Goal: Information Seeking & Learning: Check status

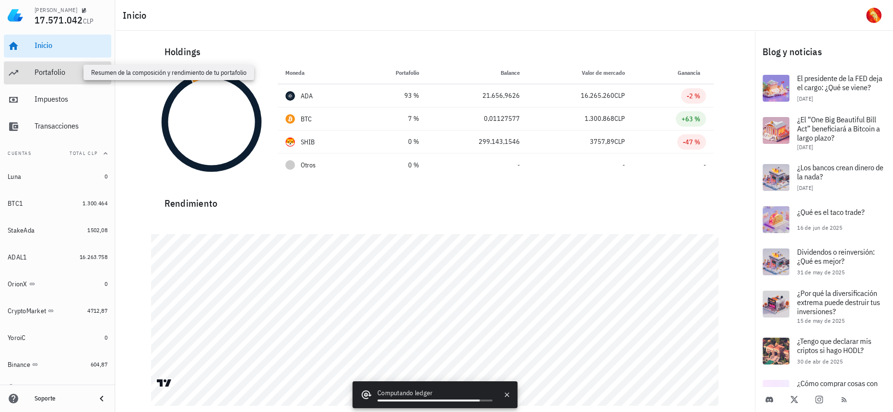
click at [39, 73] on div "Portafolio" at bounding box center [71, 72] width 73 height 9
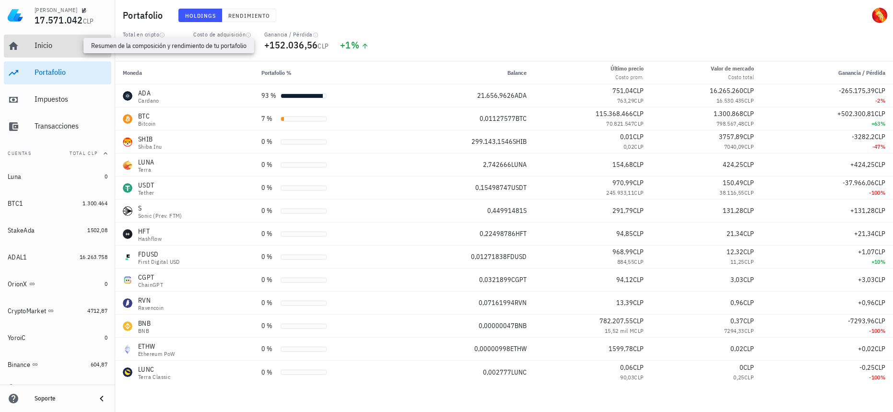
click at [57, 48] on div "Inicio" at bounding box center [71, 45] width 73 height 9
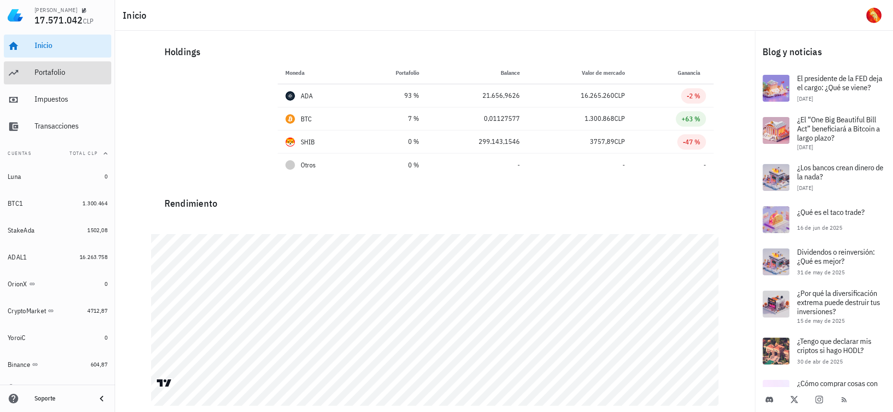
click at [49, 71] on div "Portafolio" at bounding box center [71, 72] width 73 height 9
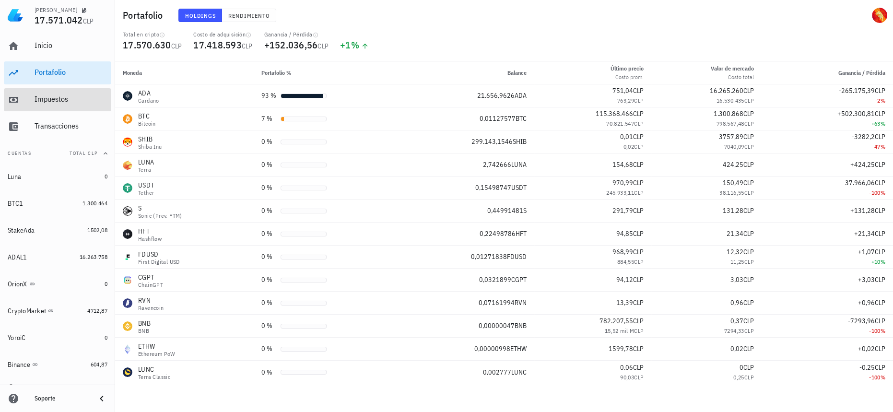
click at [47, 101] on div "Impuestos" at bounding box center [71, 99] width 73 height 9
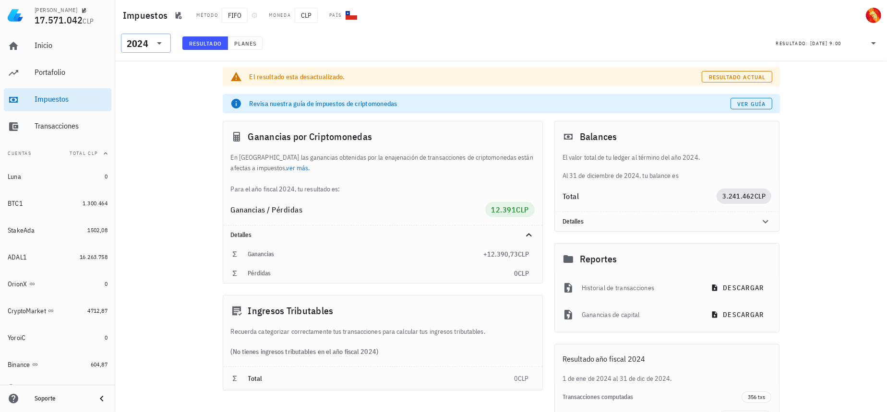
click at [154, 38] on icon at bounding box center [160, 43] width 12 height 12
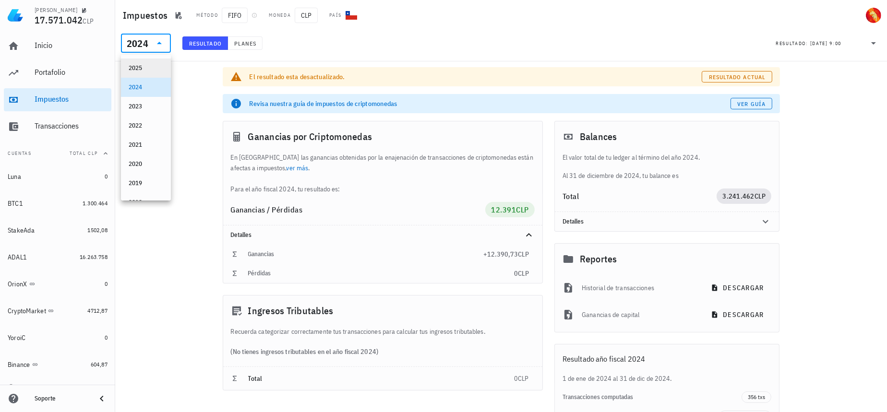
click at [163, 67] on div "2025" at bounding box center [146, 68] width 50 height 19
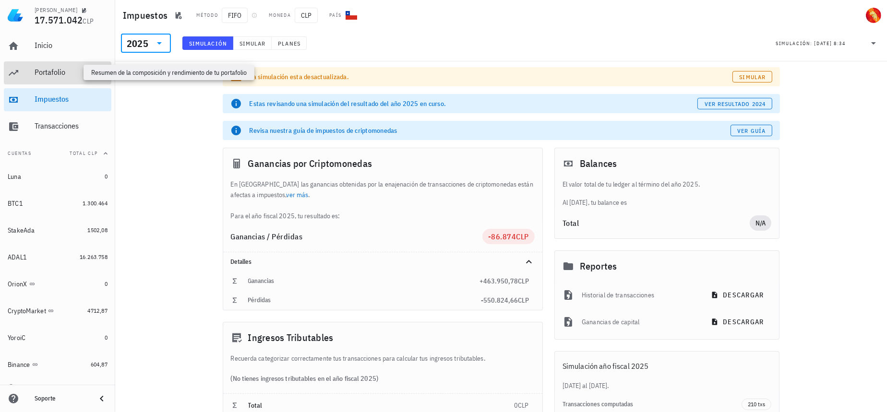
click at [56, 70] on div "Portafolio" at bounding box center [71, 72] width 73 height 9
